Goal: Task Accomplishment & Management: Manage account settings

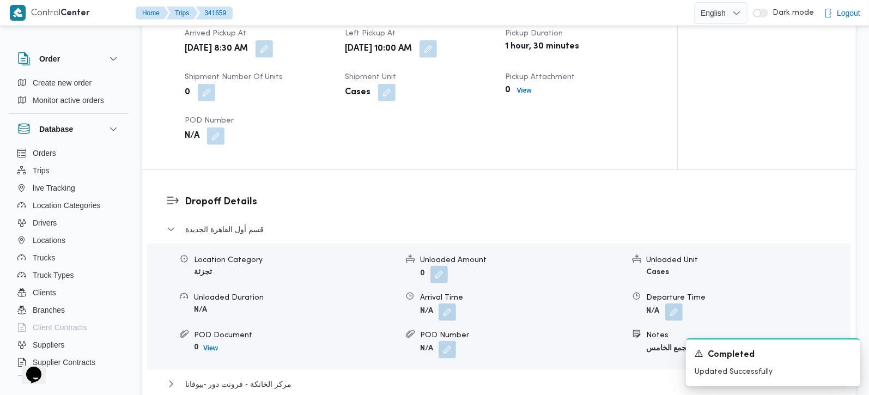
scroll to position [833, 0]
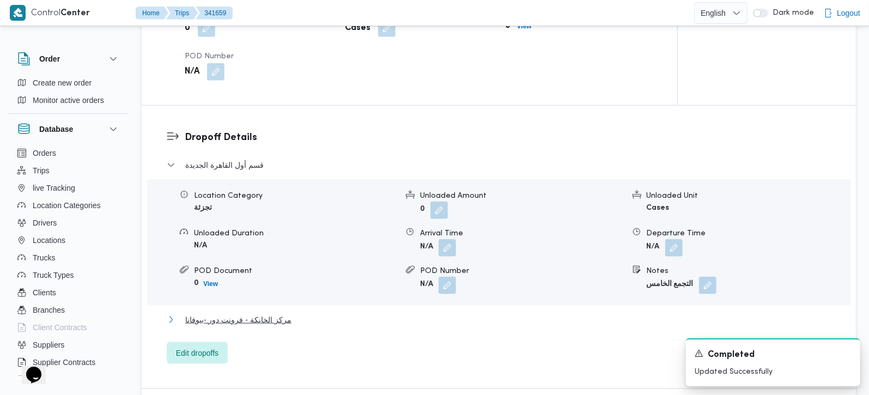
click at [266, 313] on span "مركز الخانكة - فرونت دور -بيوفانا" at bounding box center [238, 319] width 106 height 13
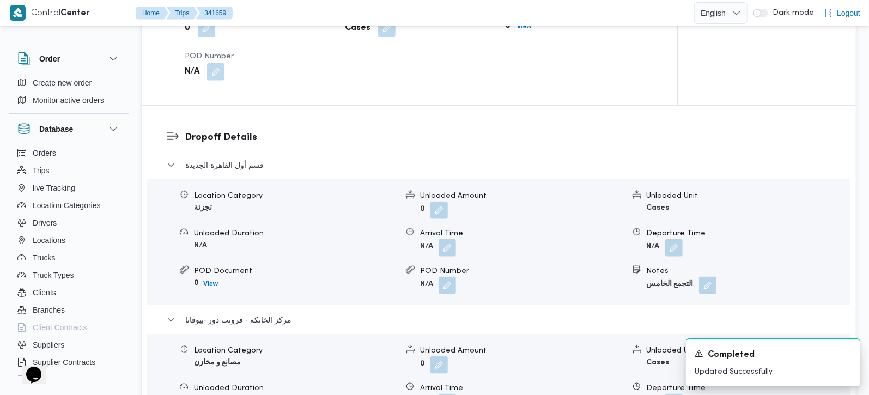
scroll to position [897, 0]
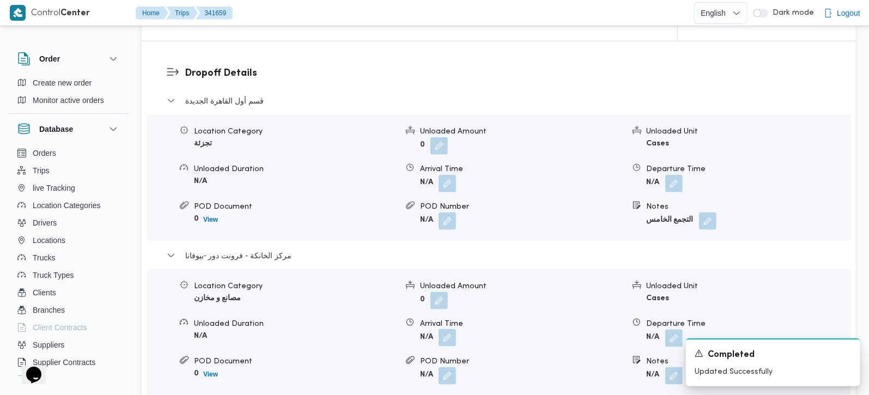
click at [451, 331] on button "button" at bounding box center [446, 337] width 17 height 17
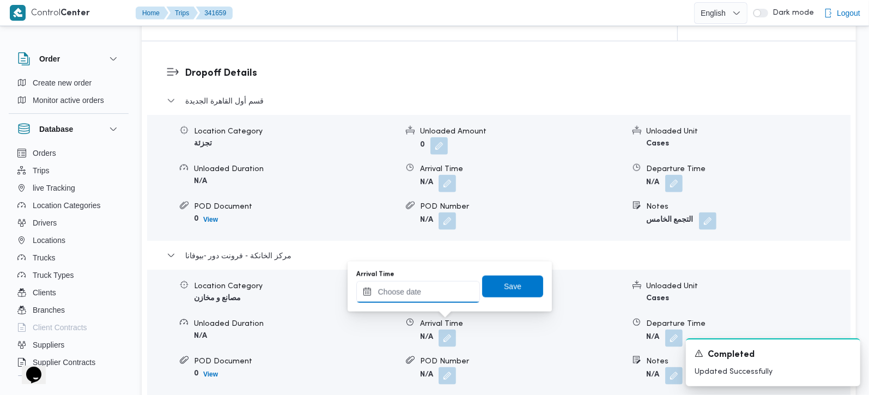
click at [435, 296] on input "Arrival Time" at bounding box center [418, 292] width 124 height 22
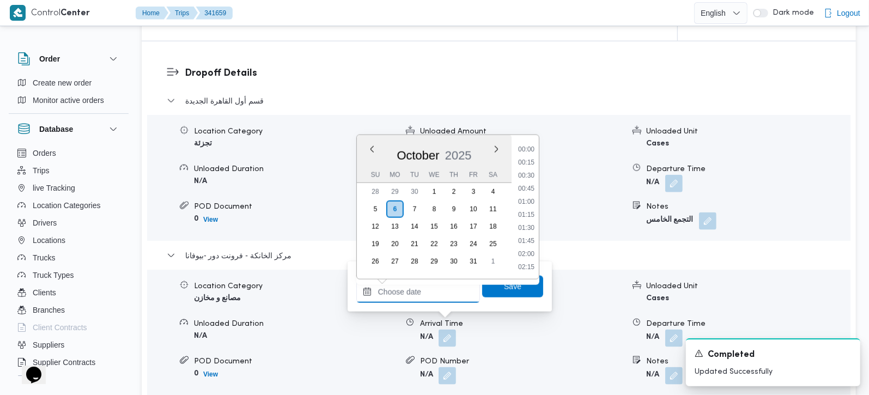
scroll to position [601, 0]
click at [533, 212] on li "12:45" at bounding box center [526, 214] width 25 height 11
type input "06/10/2025 12:45"
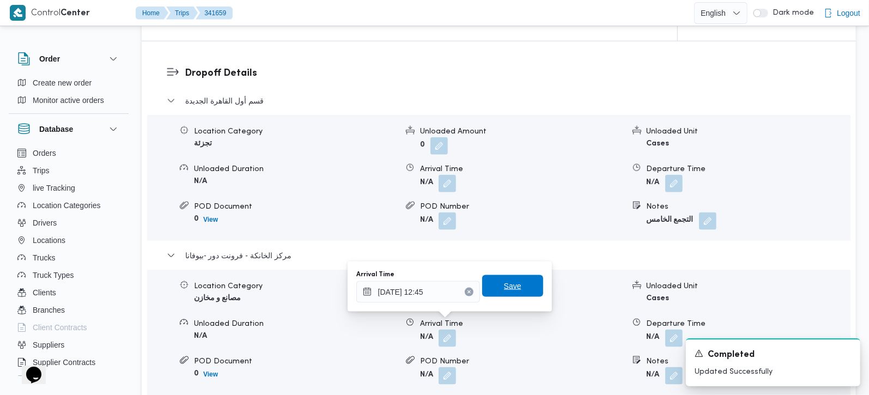
click at [509, 291] on span "Save" at bounding box center [512, 285] width 17 height 13
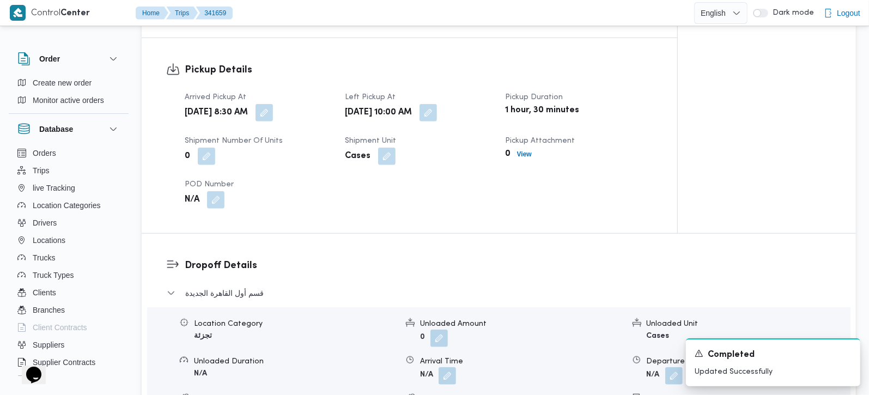
scroll to position [961, 0]
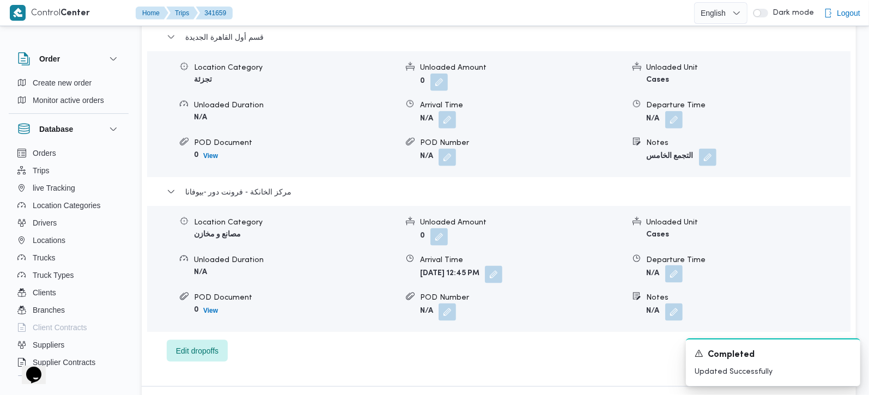
click at [676, 265] on button "button" at bounding box center [673, 273] width 17 height 17
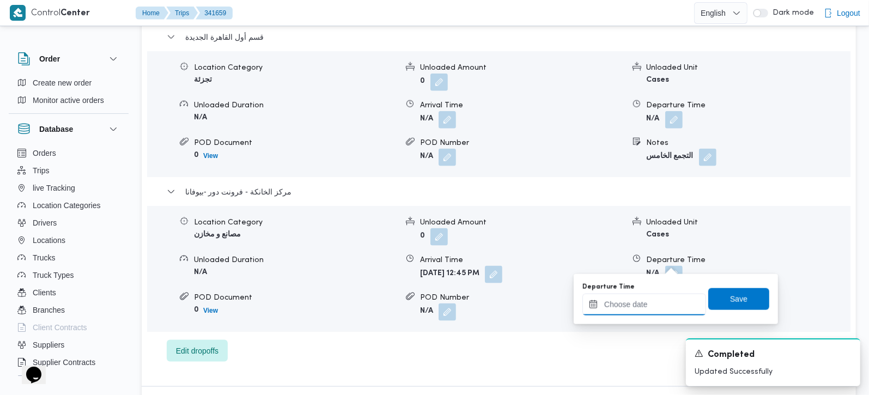
click at [664, 296] on input "Departure Time" at bounding box center [644, 305] width 124 height 22
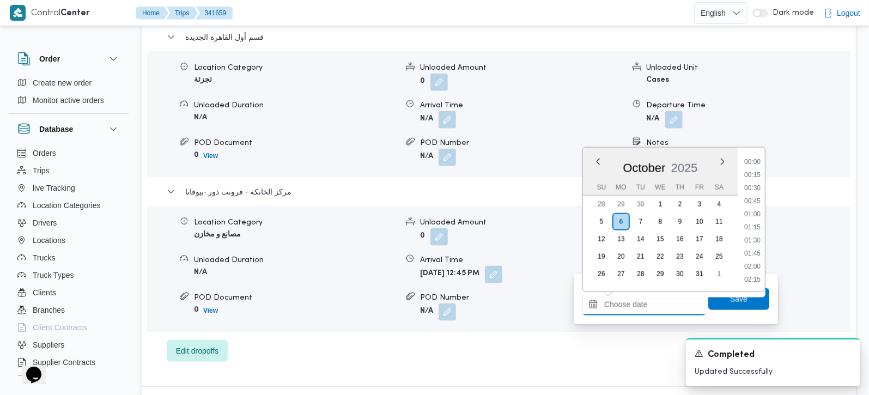
scroll to position [601, 0]
click at [758, 242] on li "13:00" at bounding box center [752, 240] width 25 height 11
type input "06/10/2025 13:00"
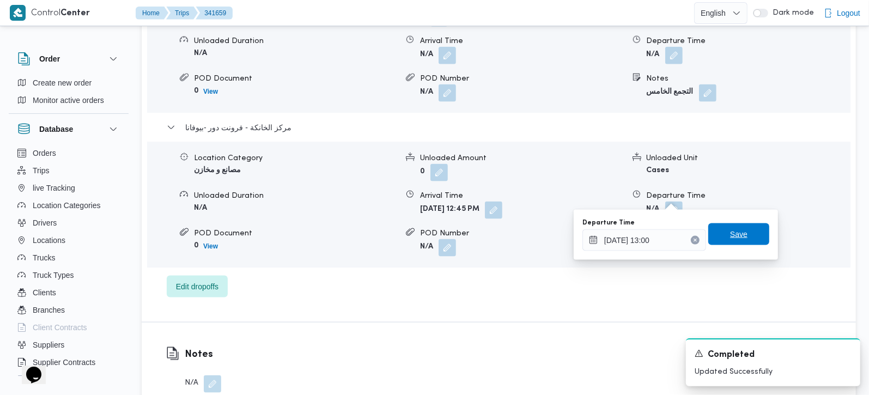
click at [730, 235] on span "Save" at bounding box center [738, 234] width 17 height 13
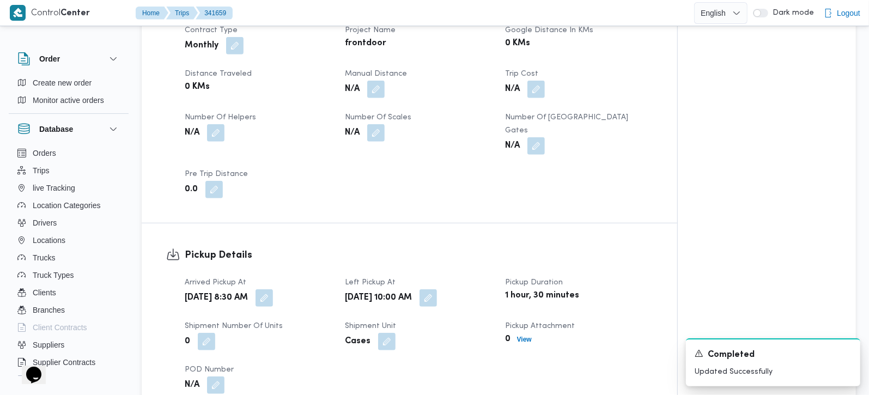
scroll to position [512, 0]
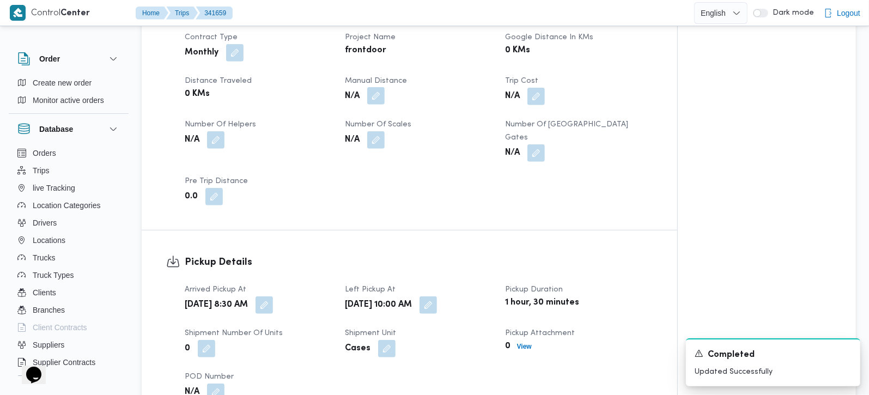
click at [380, 89] on button "button" at bounding box center [375, 95] width 17 height 17
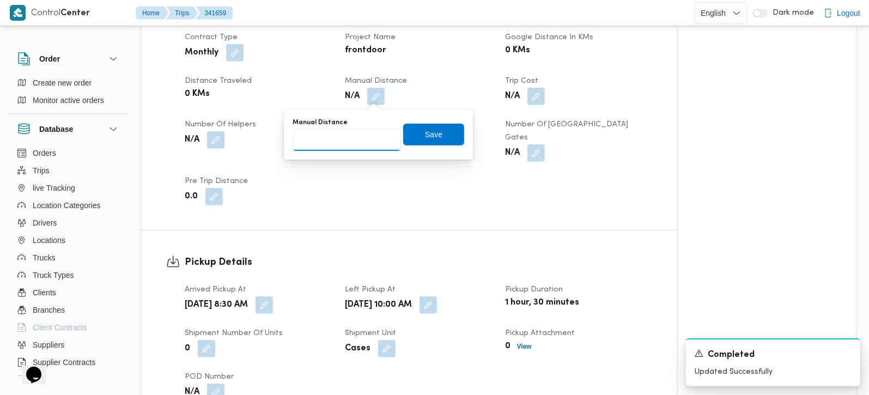
click at [351, 140] on input "Manual Distance" at bounding box center [346, 140] width 108 height 22
type input "100"
click at [415, 139] on span "Save" at bounding box center [433, 134] width 61 height 22
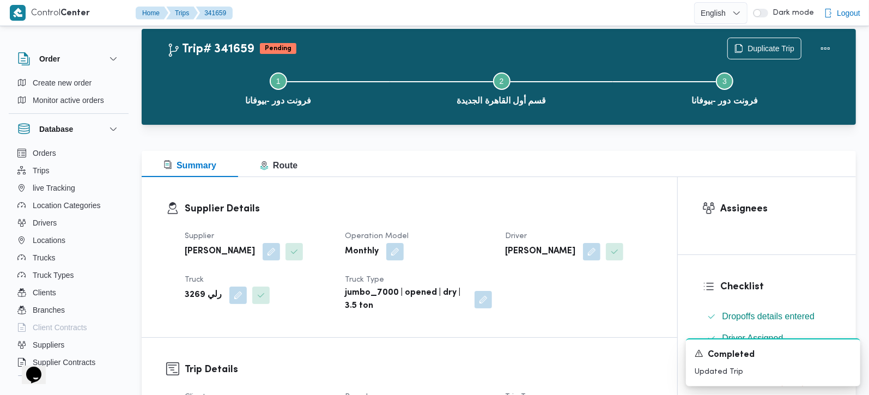
scroll to position [0, 0]
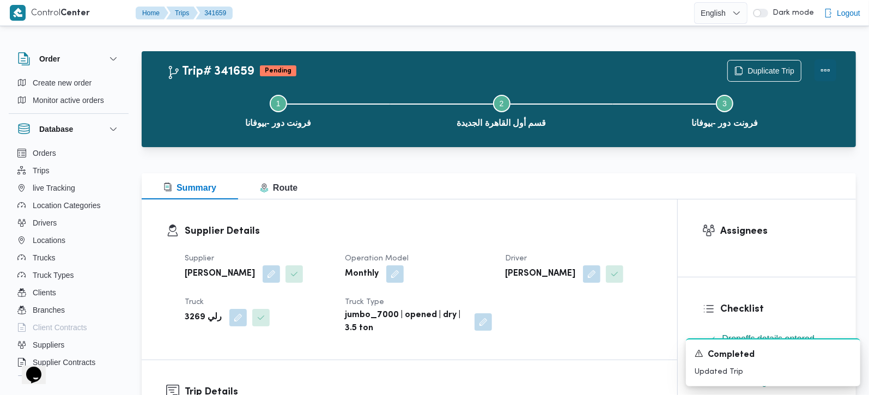
click at [821, 65] on button "Actions" at bounding box center [825, 70] width 22 height 22
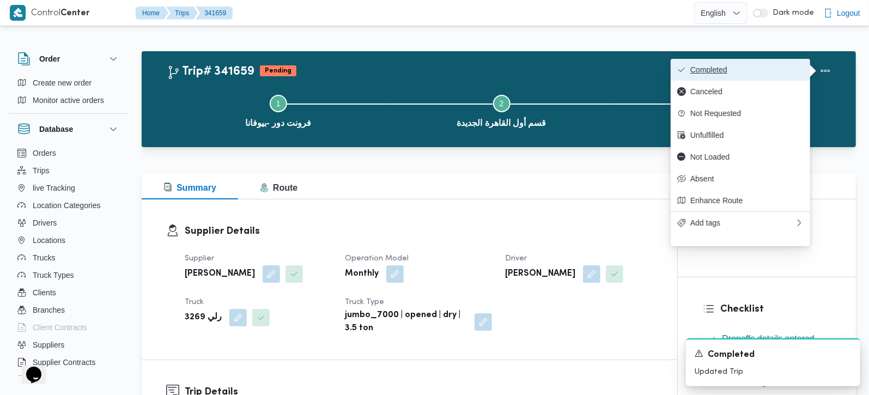
click at [781, 65] on span "Completed" at bounding box center [746, 69] width 113 height 9
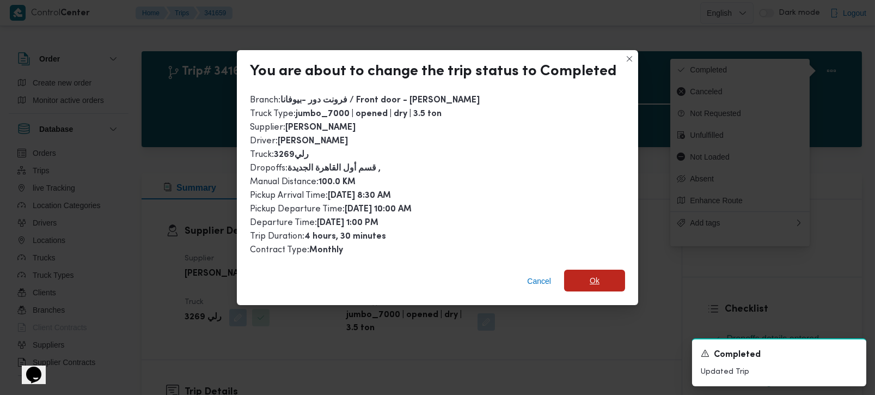
click at [601, 277] on span "Ok" at bounding box center [594, 281] width 61 height 22
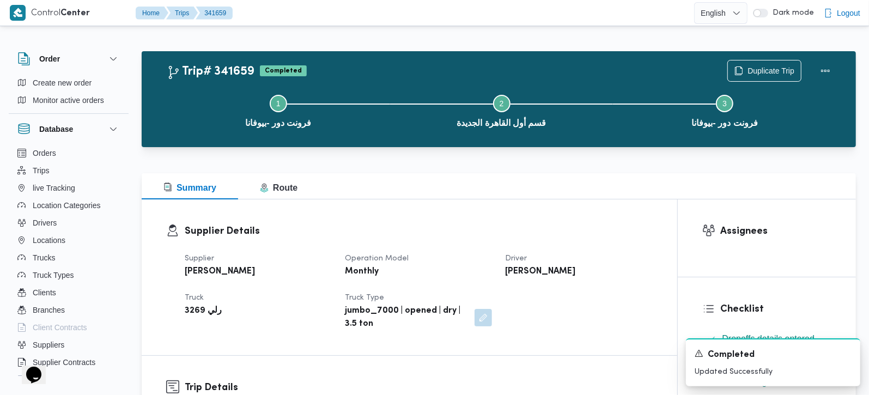
click at [575, 209] on div "Supplier Details Supplier السيد احمد السيد ابراهيم Operation Model Monthly Driv…" at bounding box center [409, 277] width 535 height 156
click at [770, 65] on span "Duplicate Trip" at bounding box center [770, 70] width 47 height 13
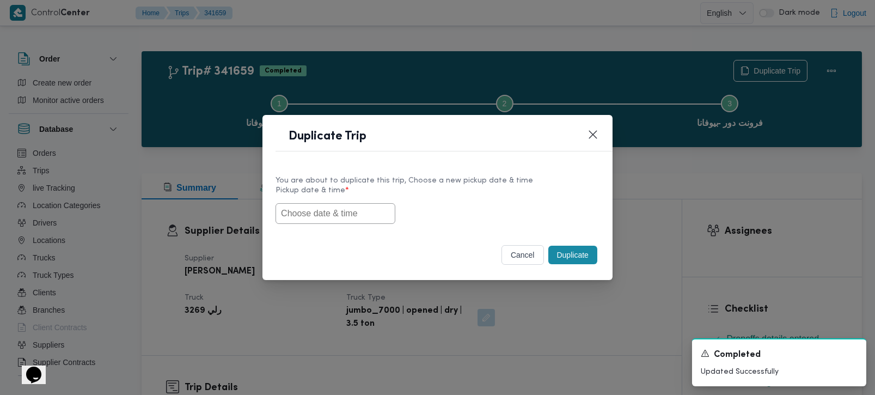
click at [521, 249] on button "cancel" at bounding box center [523, 255] width 42 height 20
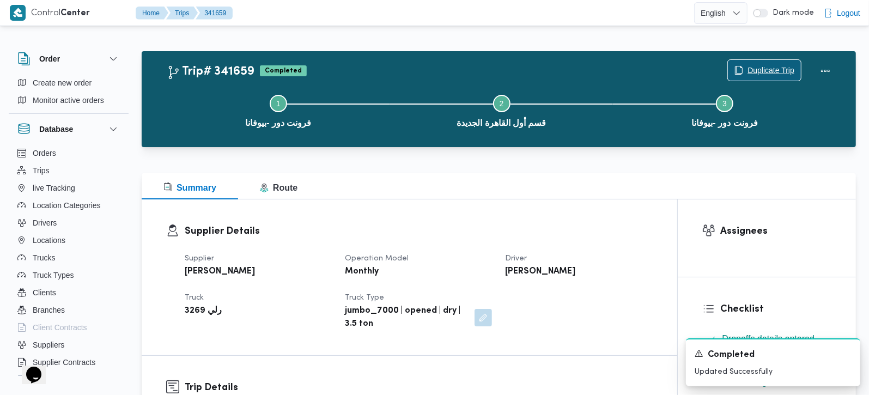
click at [788, 68] on span "Duplicate Trip" at bounding box center [770, 70] width 47 height 13
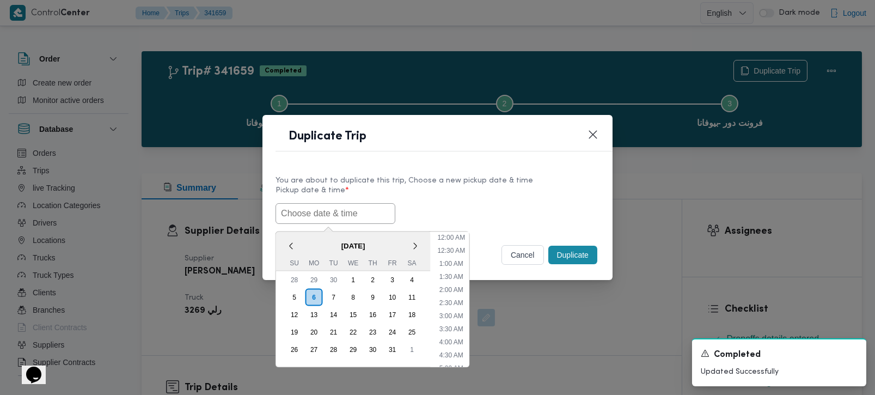
click at [352, 209] on input "text" at bounding box center [336, 213] width 120 height 21
click at [458, 318] on li "1:30 PM" at bounding box center [451, 323] width 33 height 11
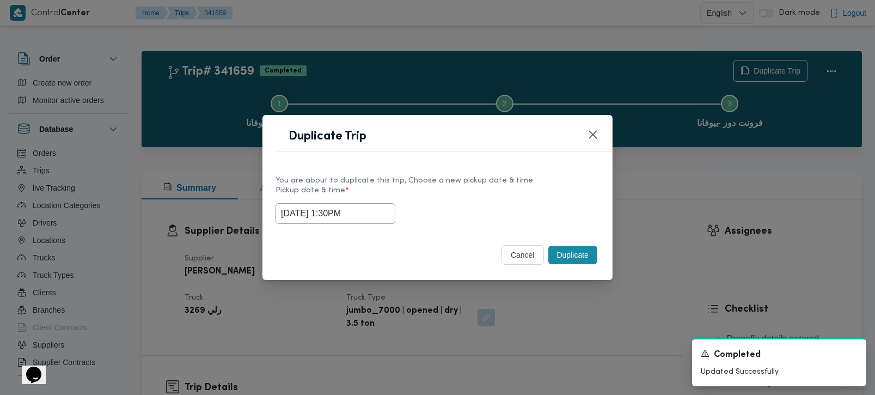
click at [326, 216] on input "06/10/2025 1:30PM" at bounding box center [336, 213] width 120 height 21
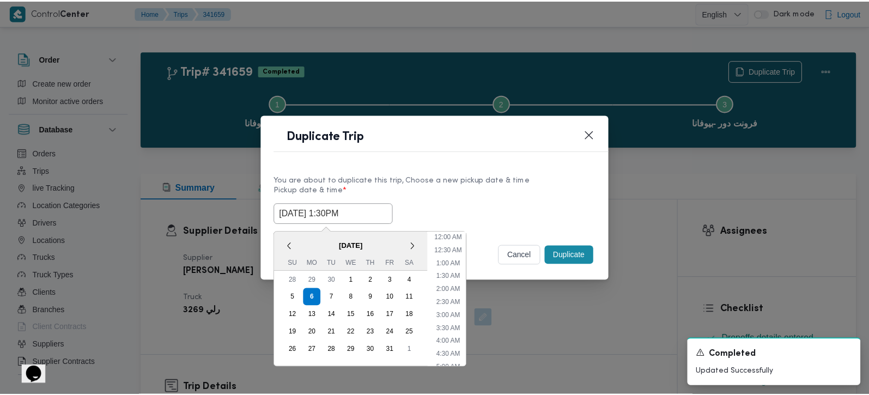
scroll to position [292, 0]
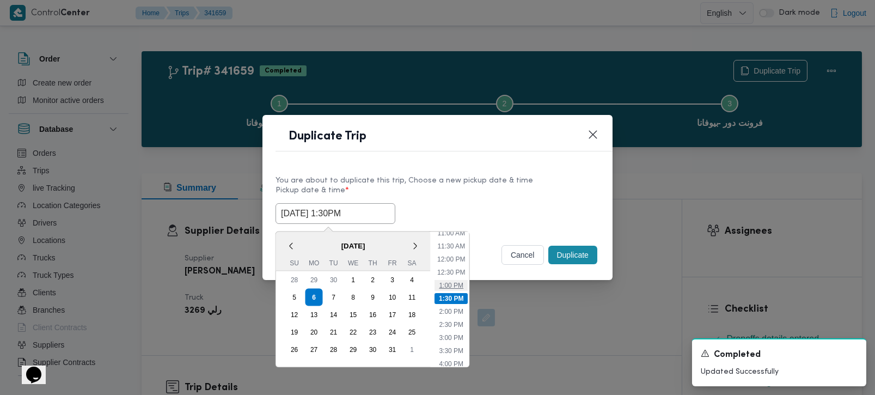
click at [455, 284] on li "1:00 PM" at bounding box center [451, 284] width 33 height 11
type input "06/10/2025 1:00PM"
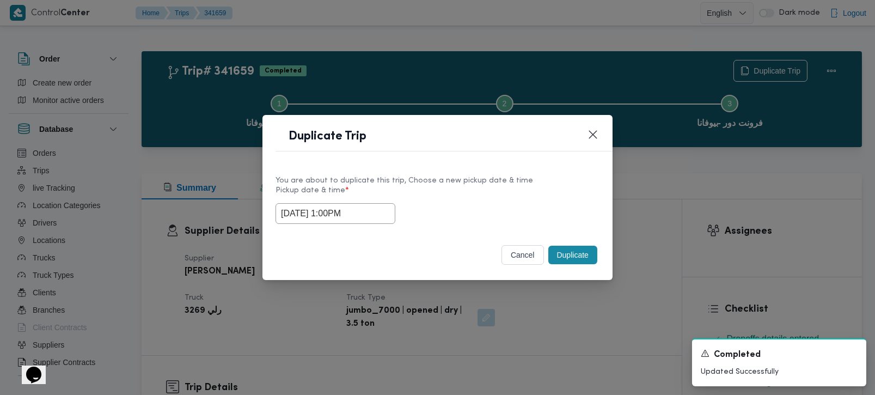
click at [559, 259] on button "Duplicate" at bounding box center [572, 255] width 49 height 19
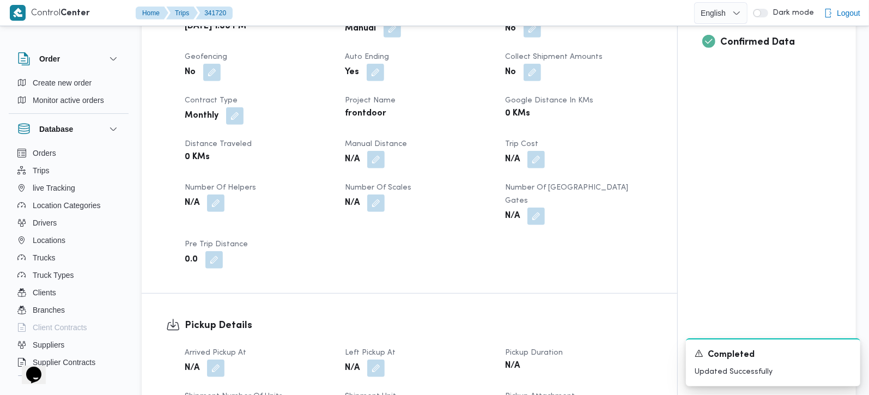
scroll to position [512, 0]
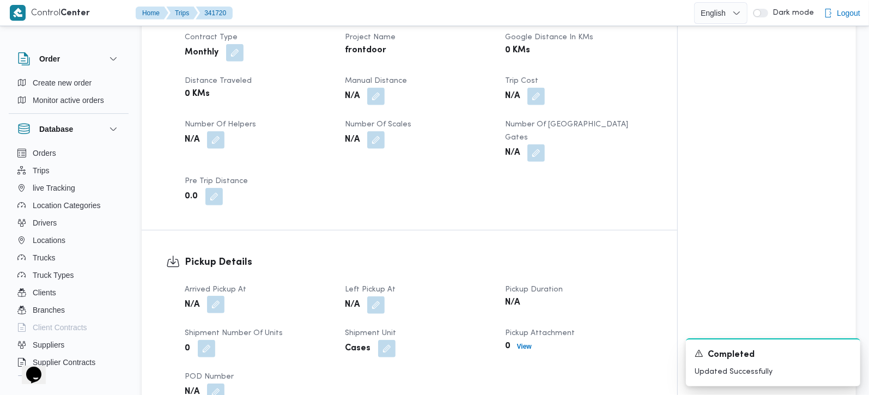
click at [224, 296] on button "button" at bounding box center [215, 304] width 17 height 17
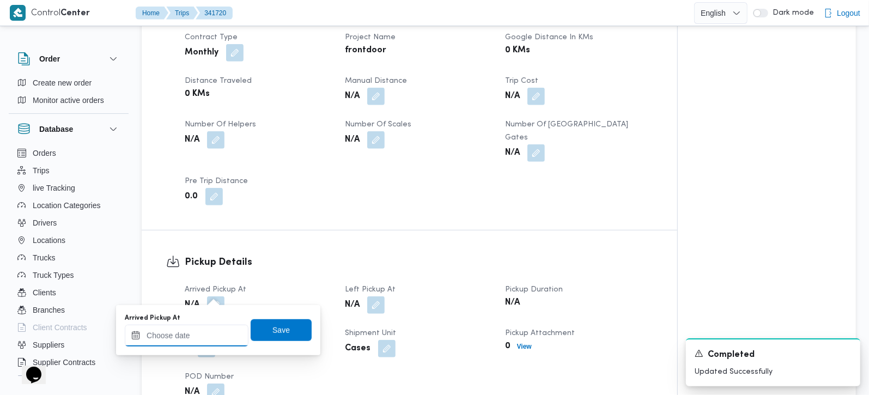
click at [209, 331] on input "Arrived Pickup At" at bounding box center [187, 336] width 124 height 22
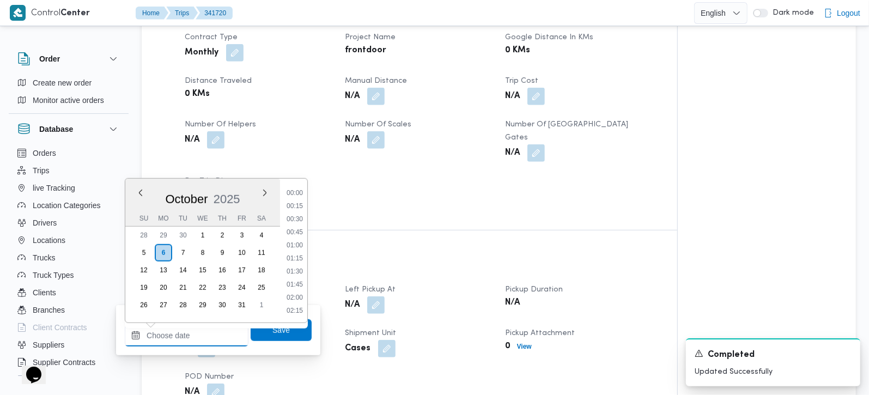
scroll to position [601, 0]
click at [298, 266] on li "13:00" at bounding box center [294, 271] width 25 height 11
type input "06/10/2025 13:00"
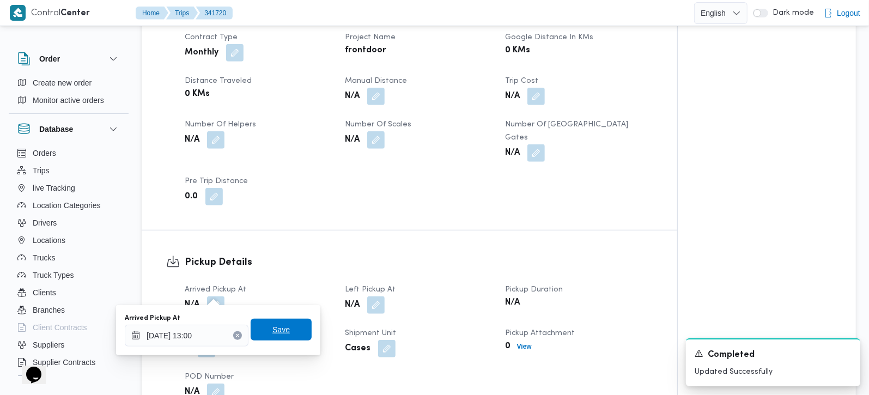
click at [288, 326] on span "Save" at bounding box center [280, 330] width 61 height 22
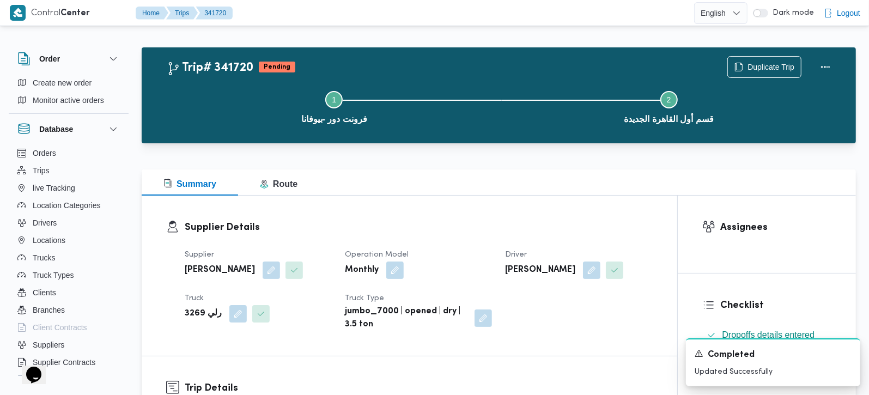
scroll to position [192, 0]
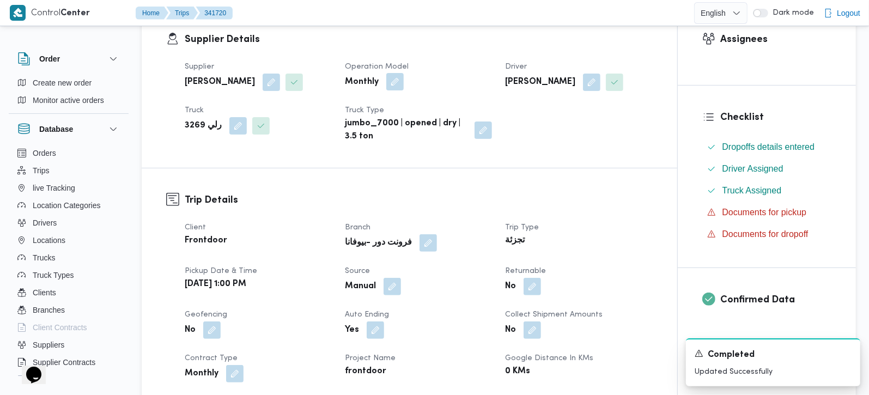
click at [386, 82] on button "button" at bounding box center [394, 81] width 17 height 17
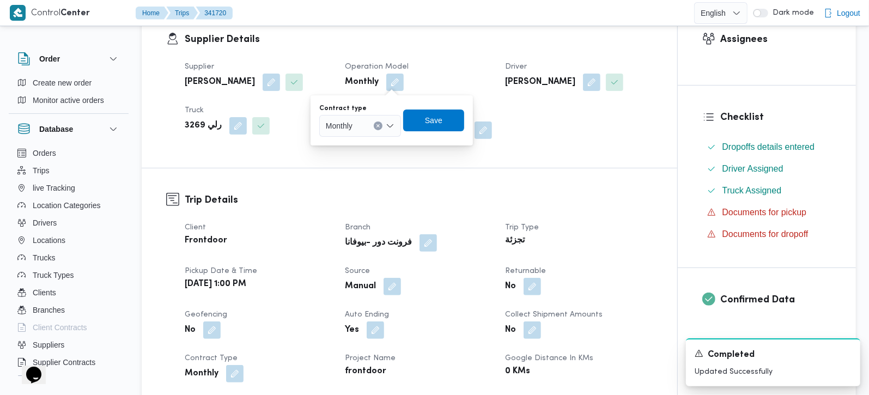
click at [386, 121] on icon "Open list of options" at bounding box center [390, 125] width 9 height 9
click at [367, 161] on span "On Demand" at bounding box center [367, 161] width 56 height 13
click at [437, 124] on span "Save" at bounding box center [437, 119] width 17 height 13
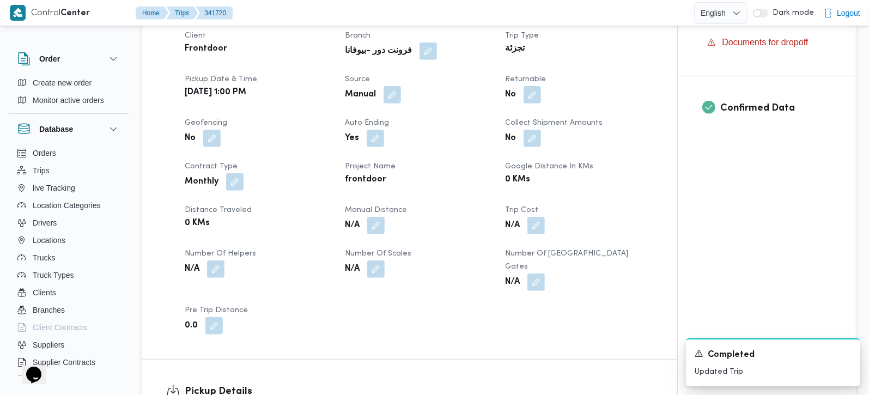
scroll to position [384, 0]
click at [236, 187] on button "button" at bounding box center [234, 180] width 17 height 17
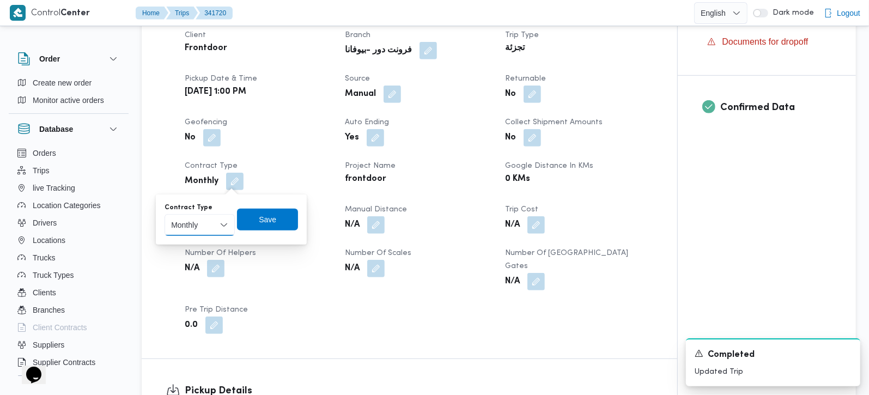
click at [226, 217] on select "Monthly On-Demand Daily Rental" at bounding box center [199, 225] width 70 height 22
select select "on_demand"
click at [164, 214] on select "Monthly On-Demand Daily Rental" at bounding box center [199, 225] width 70 height 22
click at [270, 219] on span "Save" at bounding box center [267, 218] width 17 height 13
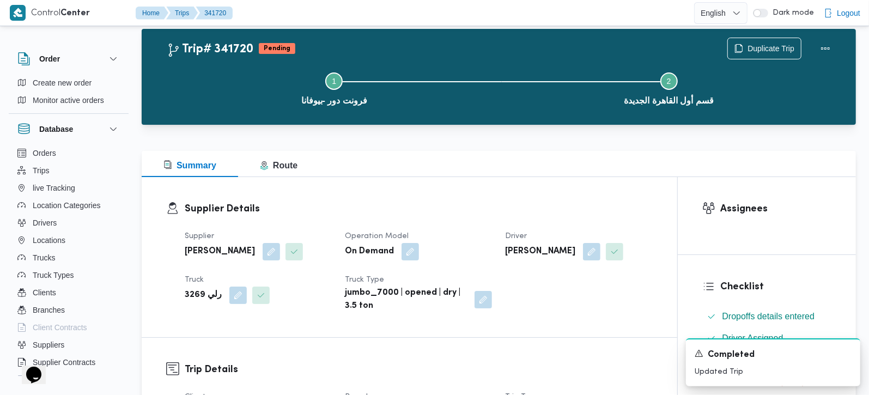
scroll to position [0, 0]
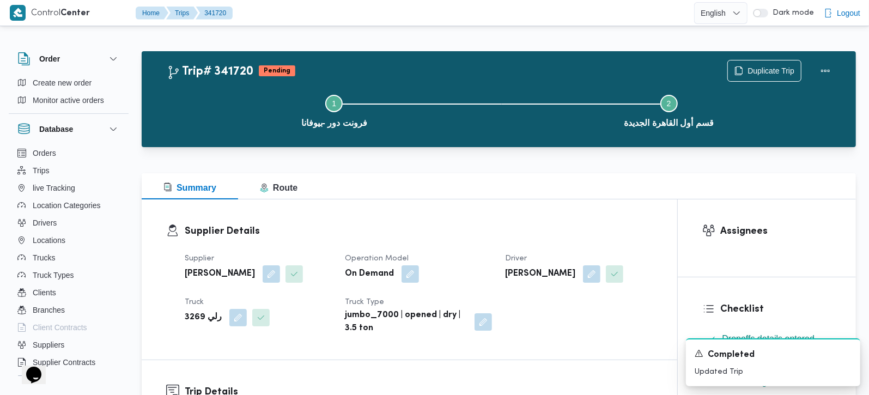
click at [542, 267] on b "[PERSON_NAME]" at bounding box center [540, 273] width 70 height 13
copy div "[PERSON_NAME]"
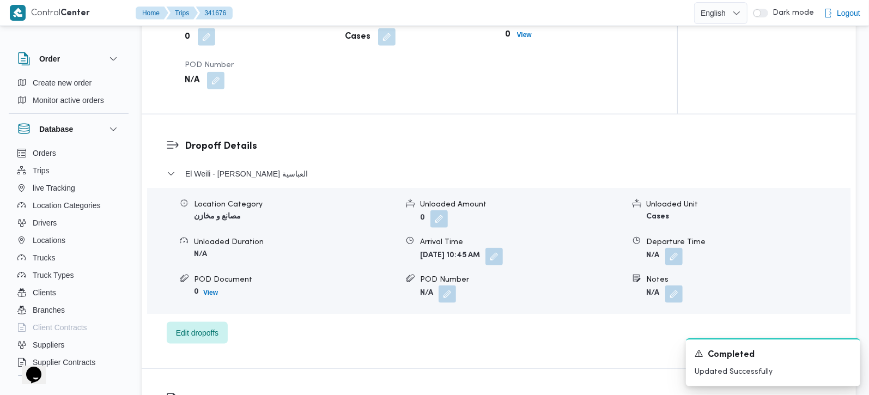
scroll to position [833, 0]
click at [681, 247] on button "button" at bounding box center [673, 255] width 17 height 17
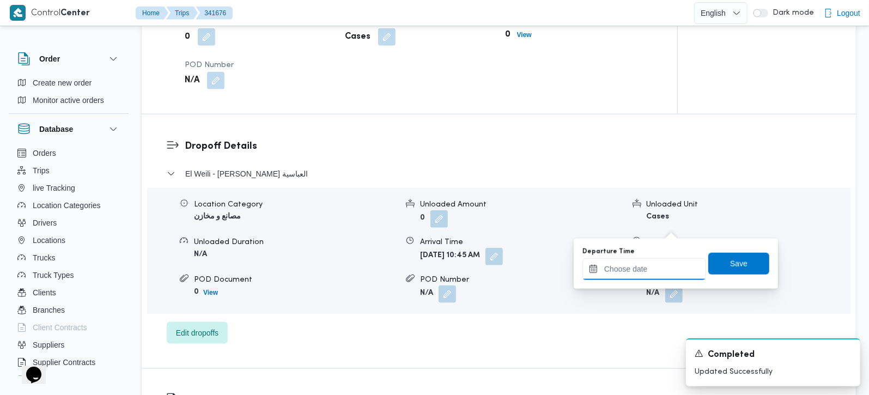
click at [668, 262] on input "Departure Time" at bounding box center [644, 269] width 124 height 22
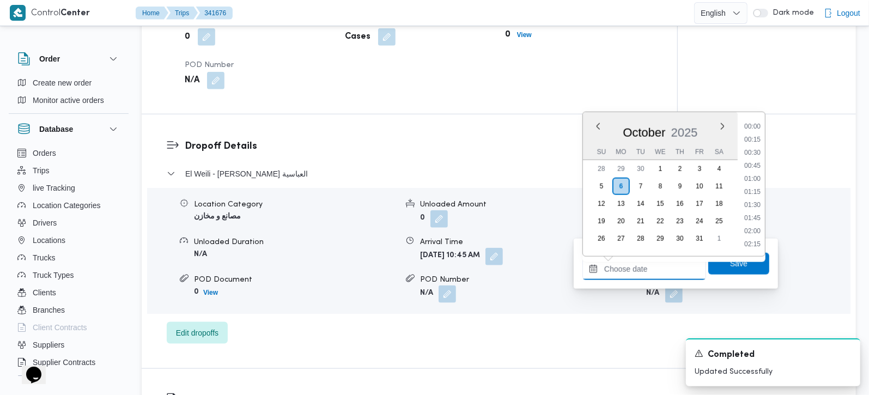
scroll to position [601, 0]
click at [755, 155] on li "12:00" at bounding box center [752, 152] width 25 height 11
type input "06/10/2025 12:00"
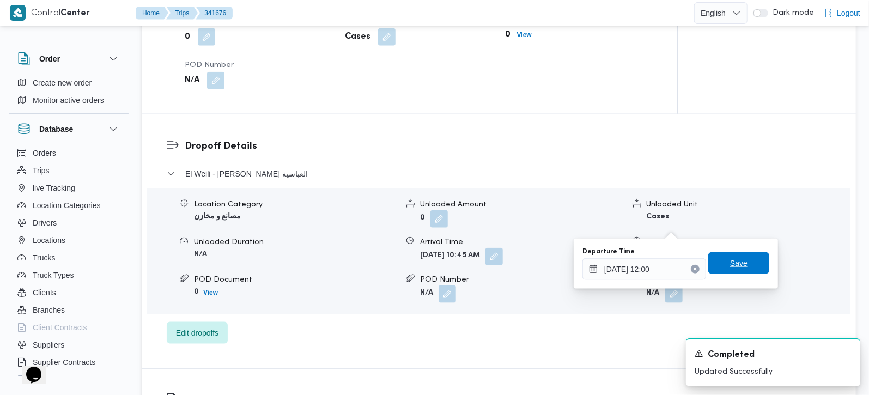
click at [735, 263] on span "Save" at bounding box center [738, 262] width 17 height 13
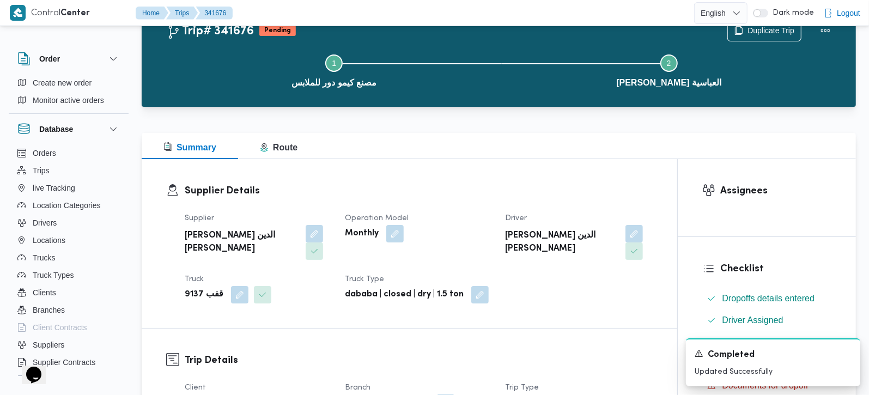
scroll to position [0, 0]
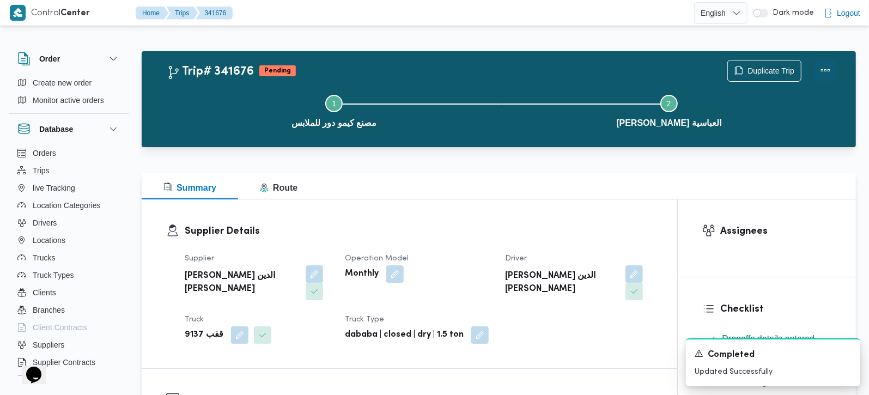
click at [826, 78] on button "Actions" at bounding box center [825, 70] width 22 height 22
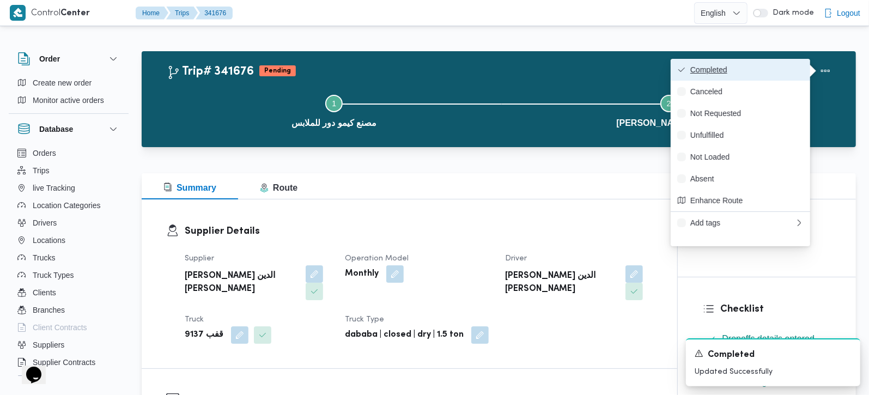
click at [756, 70] on span "Completed" at bounding box center [746, 69] width 113 height 9
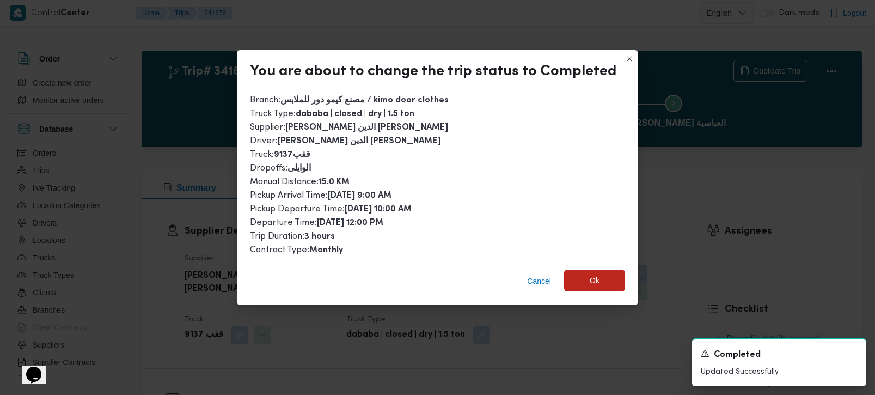
click at [597, 282] on span "Ok" at bounding box center [594, 281] width 61 height 22
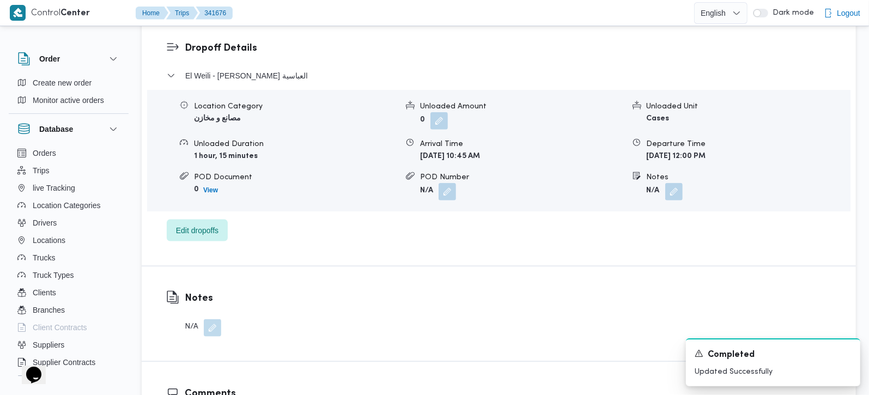
scroll to position [897, 0]
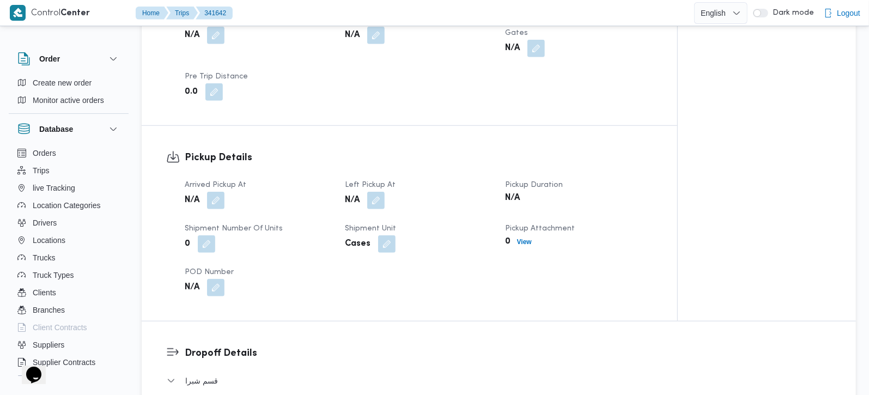
scroll to position [640, 0]
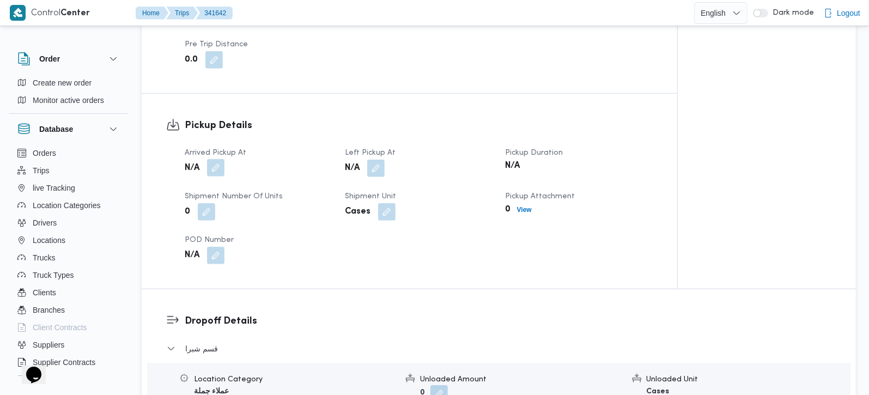
click at [217, 159] on button "button" at bounding box center [215, 167] width 17 height 17
click at [203, 193] on span "Shipment Number of Units" at bounding box center [234, 196] width 98 height 7
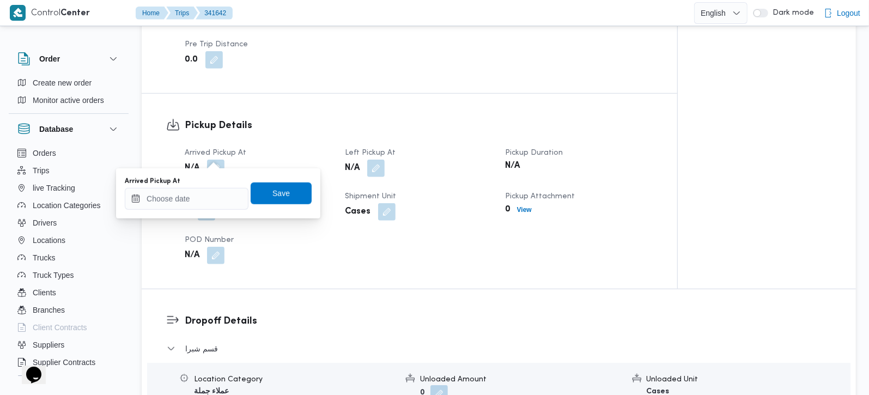
click at [203, 186] on div "Arrived Pickup At" at bounding box center [187, 193] width 124 height 33
click at [205, 190] on input "Arrived Pickup At" at bounding box center [187, 199] width 124 height 22
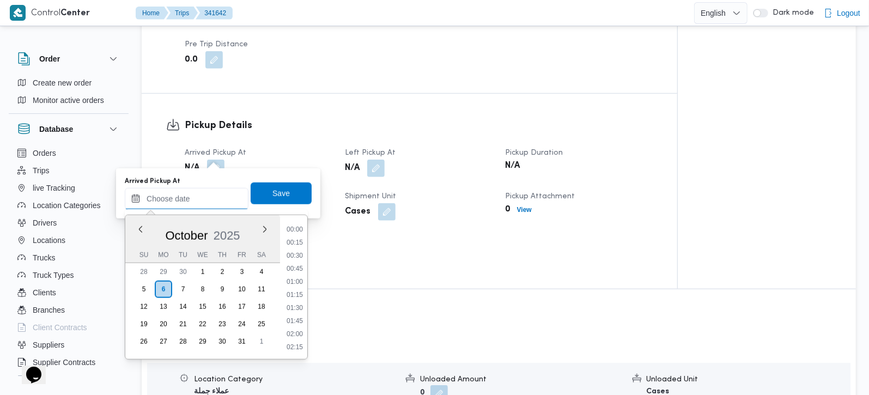
scroll to position [601, 0]
click at [297, 250] on li "12:00" at bounding box center [294, 255] width 25 height 11
type input "06/10/2025 12:00"
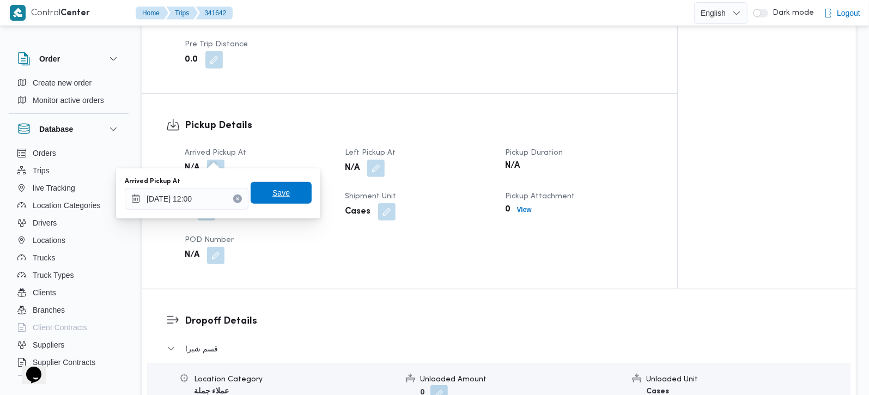
click at [284, 200] on span "Save" at bounding box center [280, 193] width 61 height 22
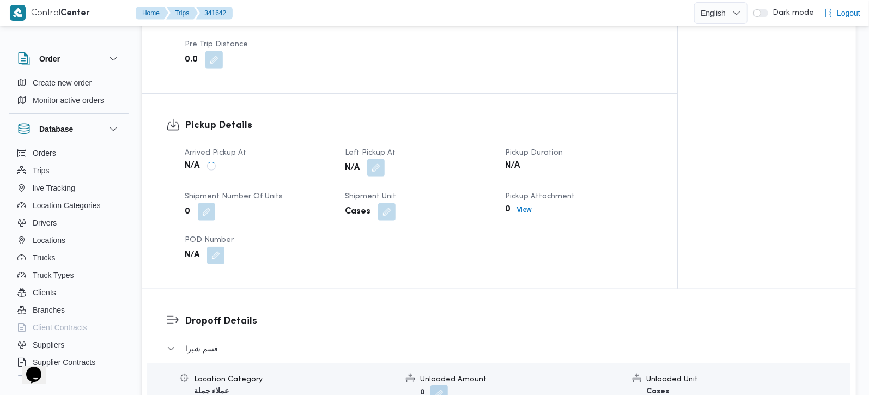
click at [372, 159] on button "button" at bounding box center [375, 167] width 17 height 17
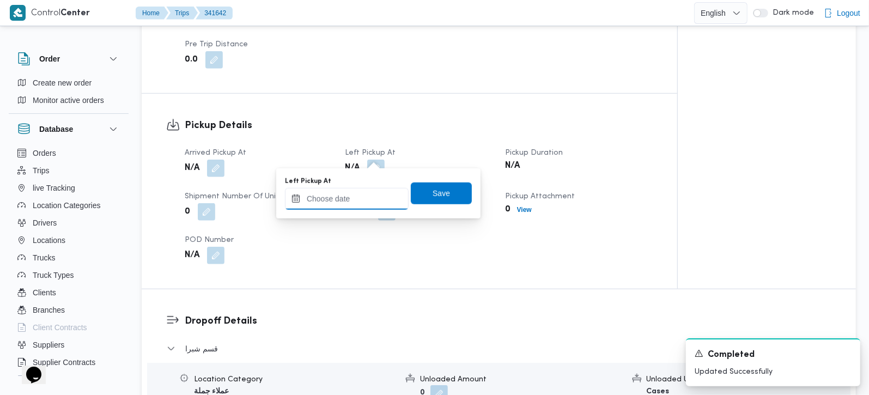
click at [355, 200] on input "Left Pickup At" at bounding box center [347, 199] width 124 height 22
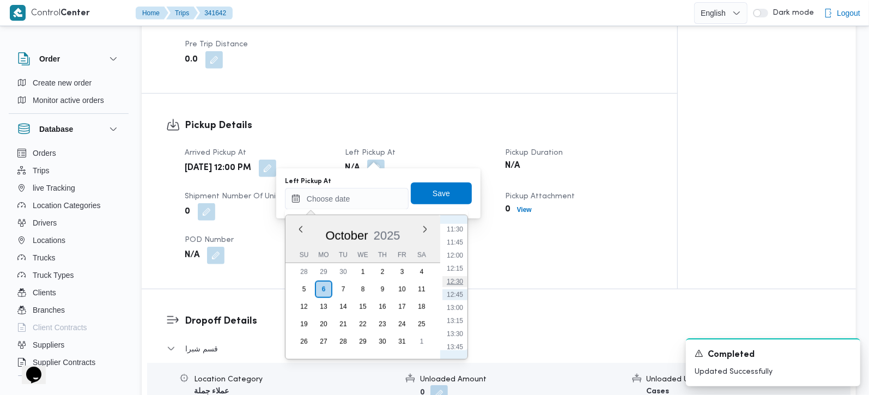
click at [455, 278] on li "12:30" at bounding box center [454, 281] width 25 height 11
type input "06/10/2025 12:30"
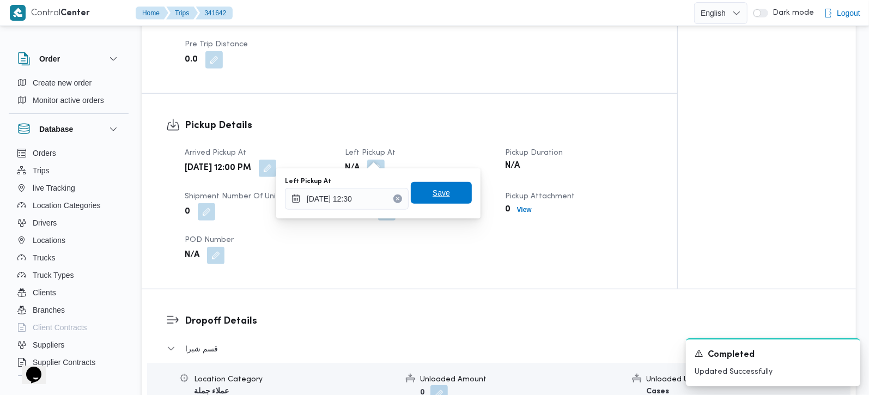
click at [445, 198] on span "Save" at bounding box center [441, 193] width 61 height 22
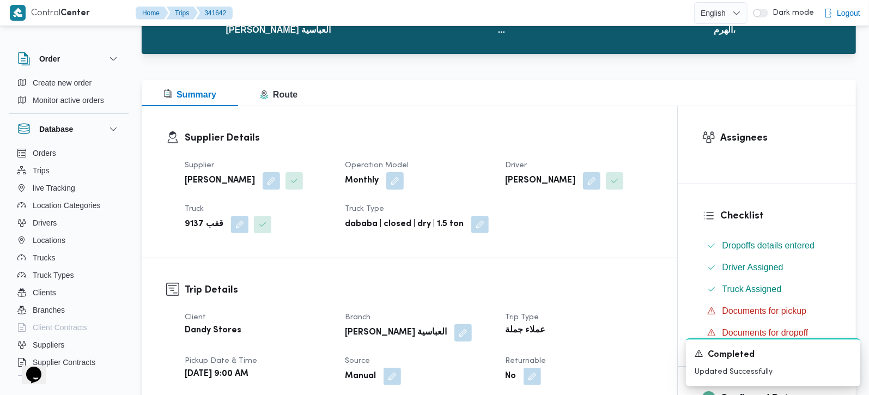
scroll to position [0, 0]
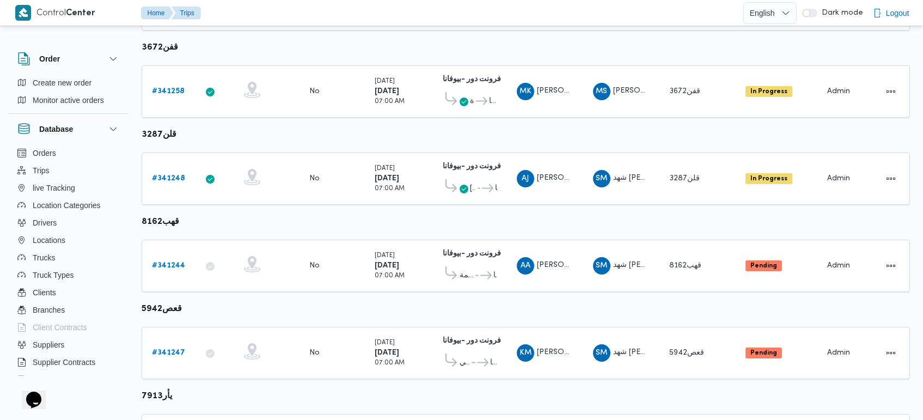
scroll to position [459, 0]
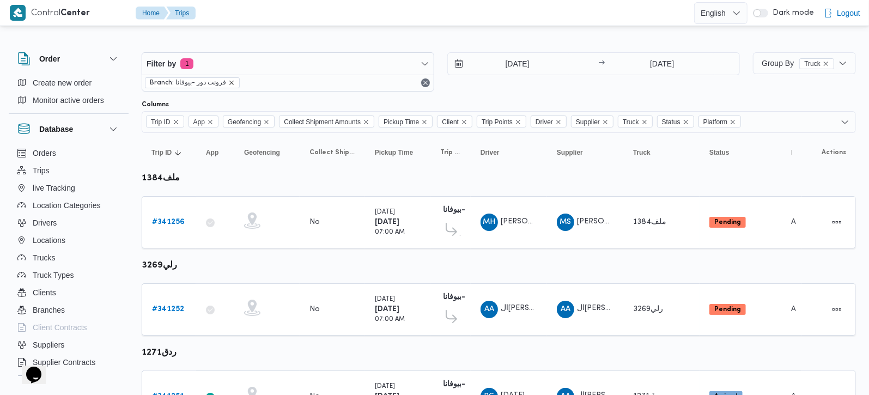
click at [231, 84] on icon "remove selected entity" at bounding box center [231, 83] width 7 height 7
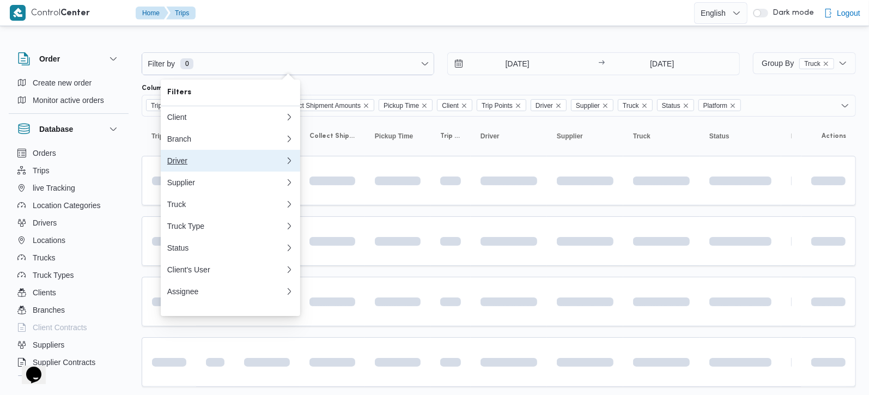
click at [197, 165] on div "Driver" at bounding box center [226, 160] width 118 height 9
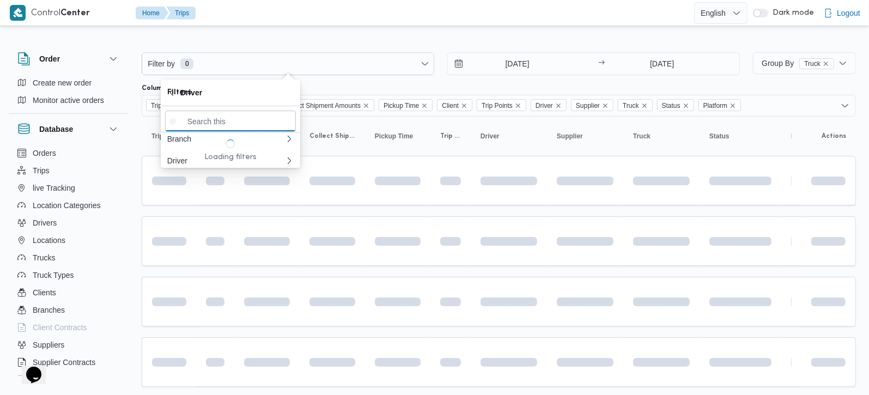
paste input "ال[PERSON_NAME]"
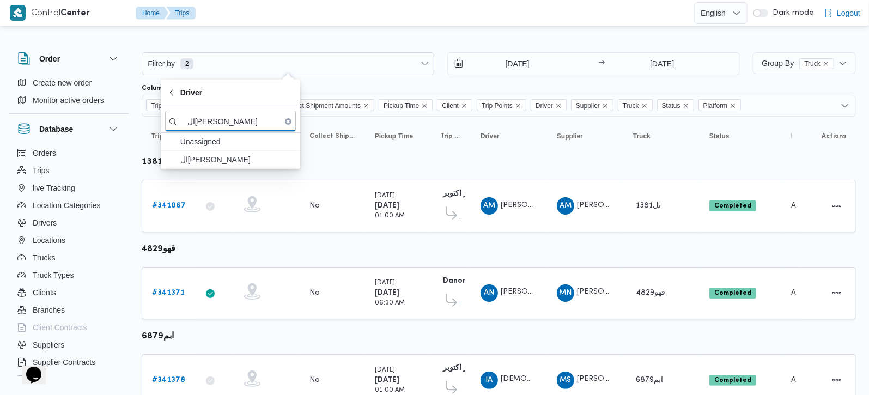
type input "ال[PERSON_NAME]"
click at [235, 169] on div "Driver ال[PERSON_NAME] Unassigned ال[PERSON_NAME]" at bounding box center [230, 125] width 139 height 90
click at [239, 160] on span "ال[PERSON_NAME]" at bounding box center [236, 159] width 113 height 13
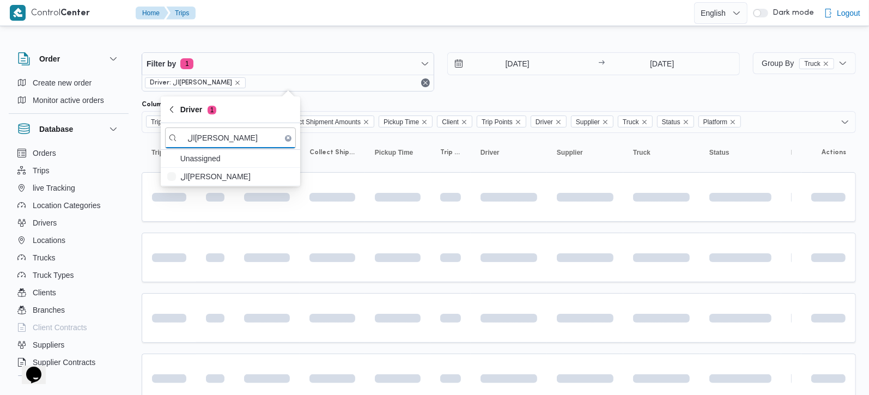
click at [454, 36] on div at bounding box center [499, 43] width 714 height 17
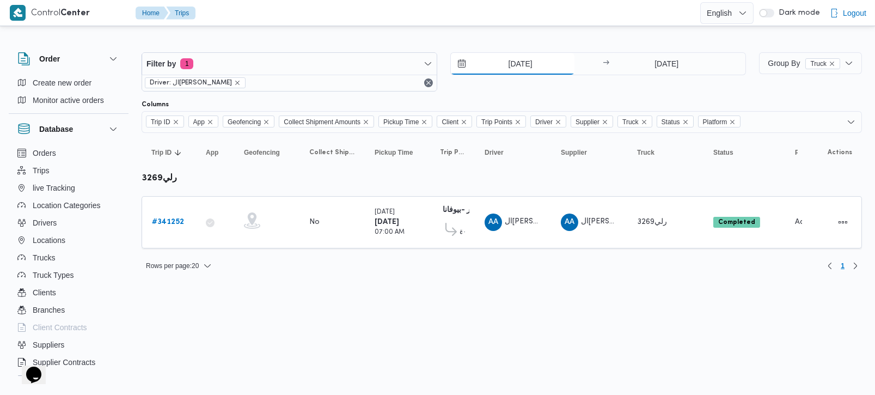
click at [516, 65] on input "[DATE]" at bounding box center [513, 64] width 124 height 22
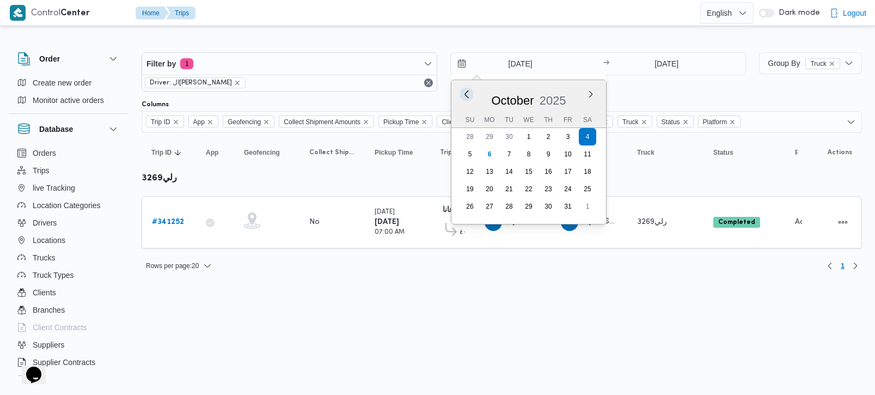
click at [468, 96] on button "Previous Month" at bounding box center [467, 94] width 10 height 10
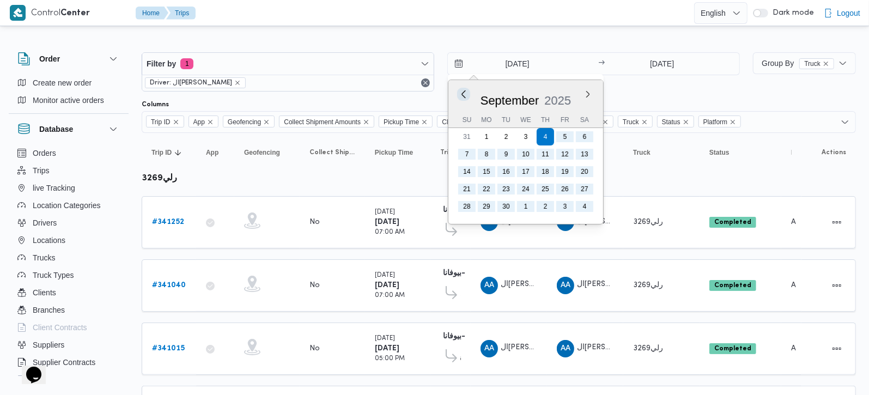
click at [468, 96] on button "Previous Month" at bounding box center [464, 94] width 10 height 10
type input "[DATE]"
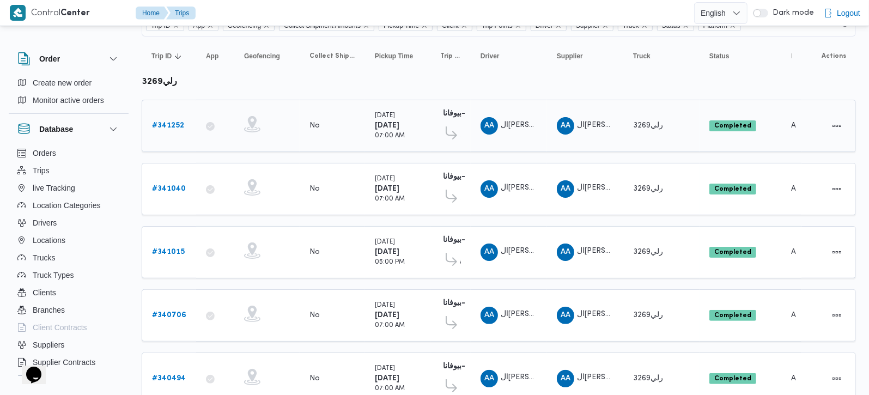
scroll to position [128, 0]
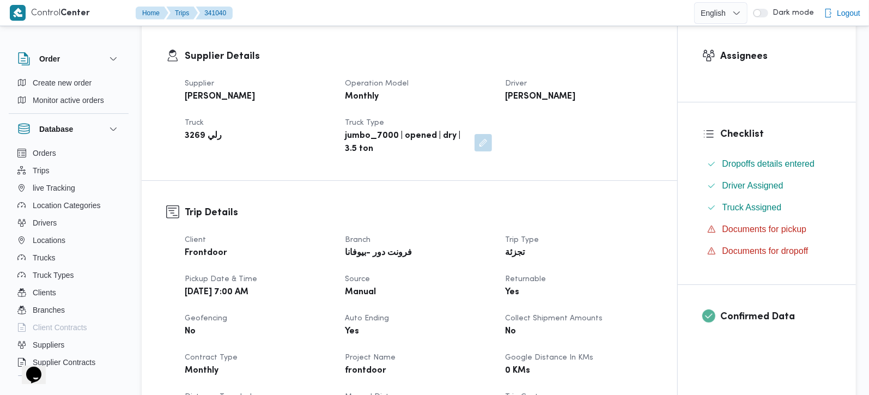
scroll to position [192, 0]
